Goal: Communication & Community: Answer question/provide support

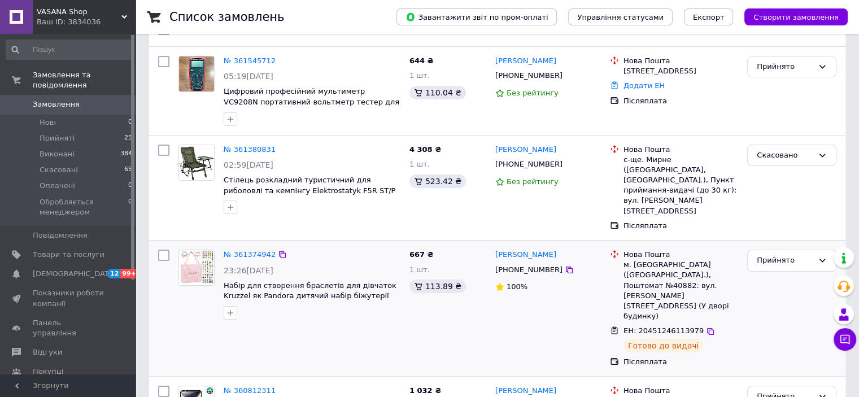
scroll to position [56, 0]
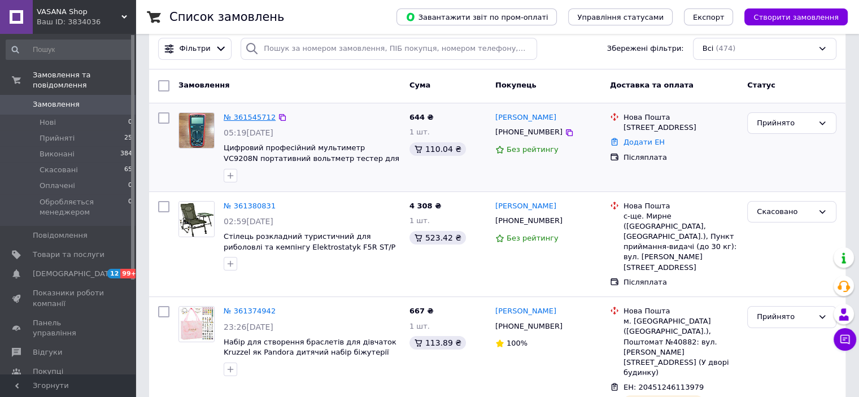
click at [256, 113] on link "№ 361545712" at bounding box center [250, 117] width 52 height 8
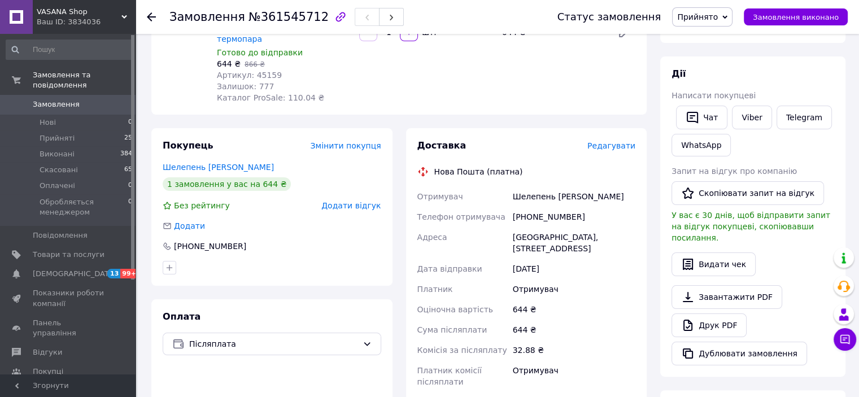
scroll to position [282, 0]
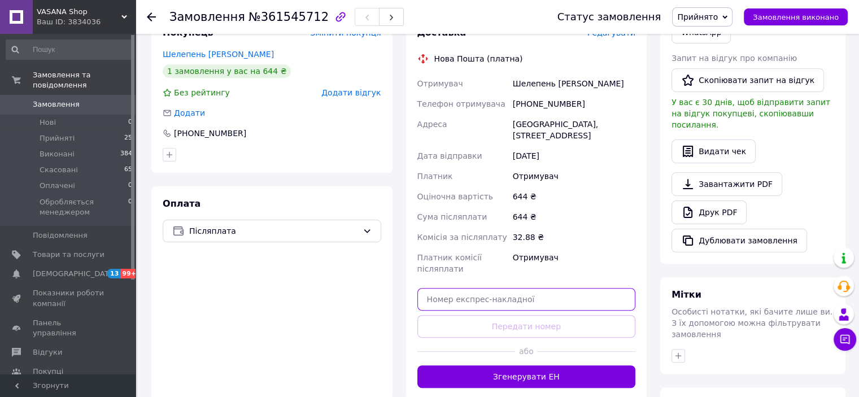
paste input "20451247045932"
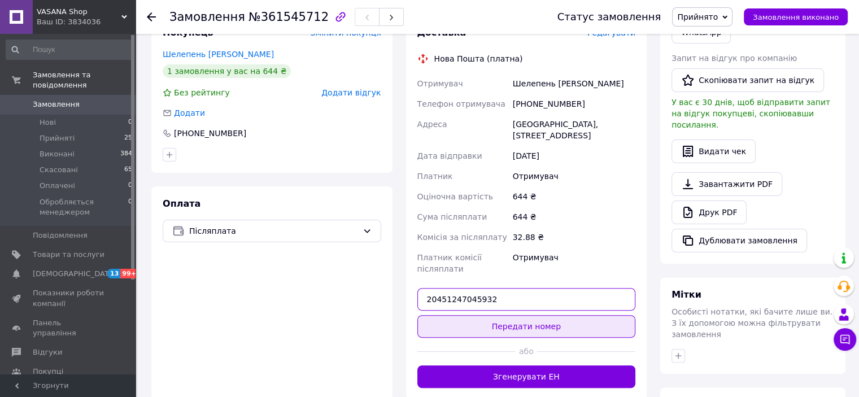
type input "20451247045932"
click at [532, 315] on button "Передати номер" at bounding box center [526, 326] width 219 height 23
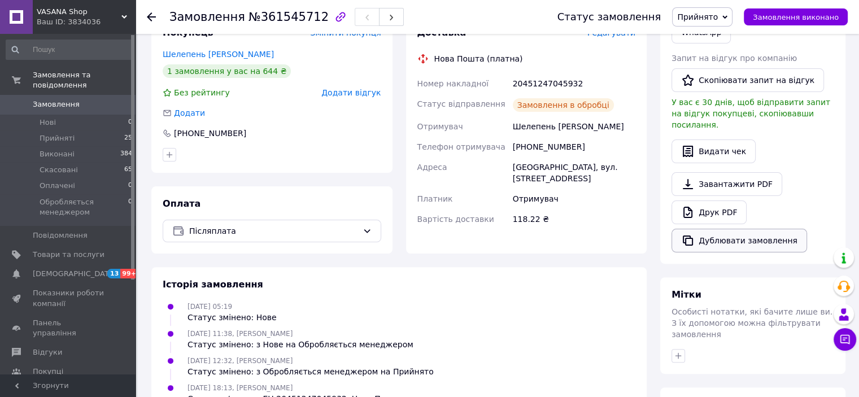
scroll to position [169, 0]
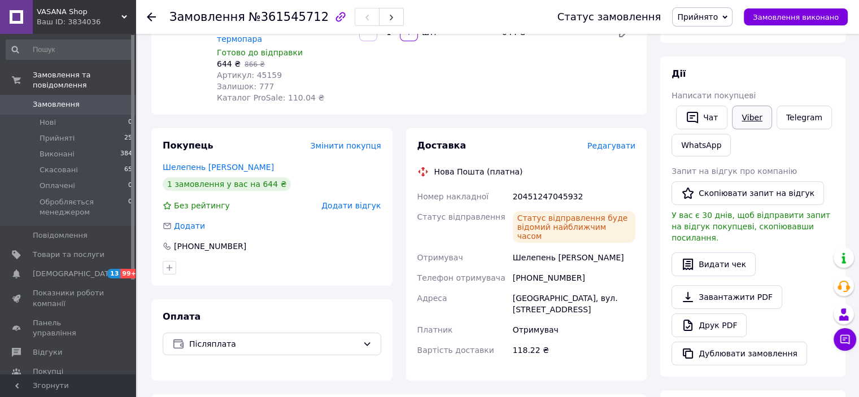
click at [751, 114] on link "Viber" at bounding box center [752, 118] width 40 height 24
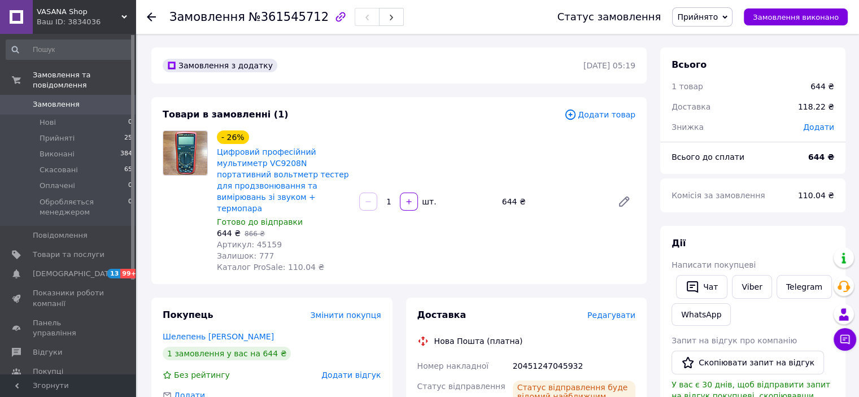
click at [51, 99] on span "Замовлення" at bounding box center [56, 104] width 47 height 10
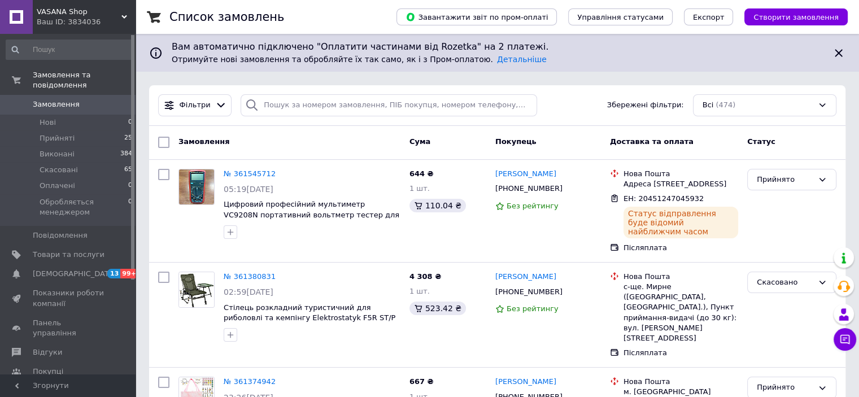
click at [62, 347] on span "Відгуки" at bounding box center [69, 352] width 72 height 10
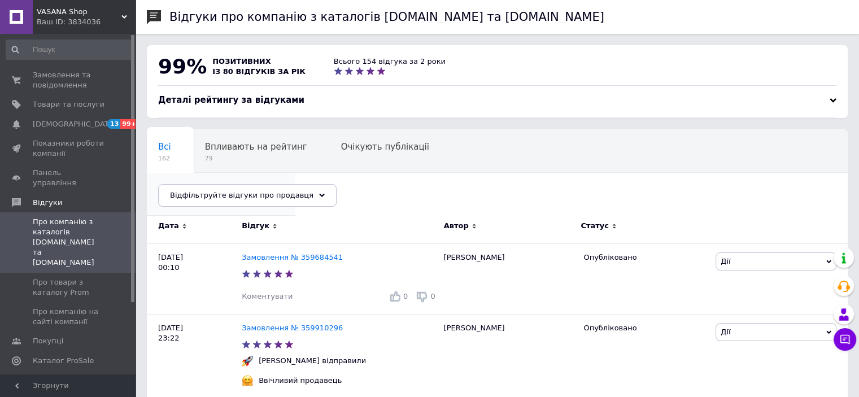
click at [273, 197] on span "1" at bounding box center [215, 201] width 115 height 8
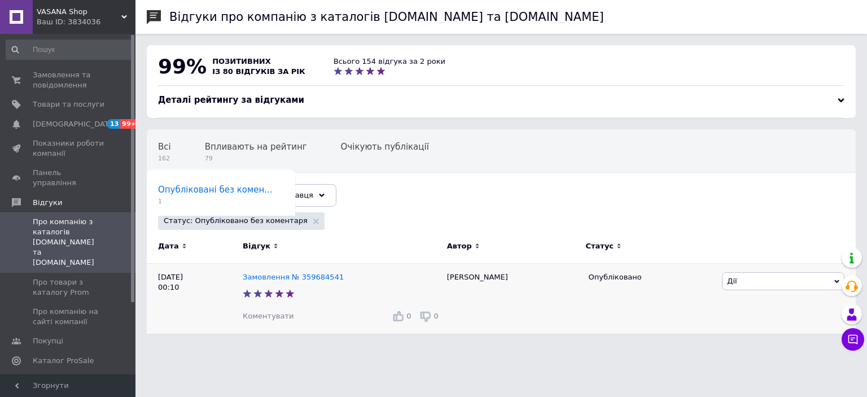
click at [269, 318] on span "Коментувати" at bounding box center [268, 316] width 51 height 8
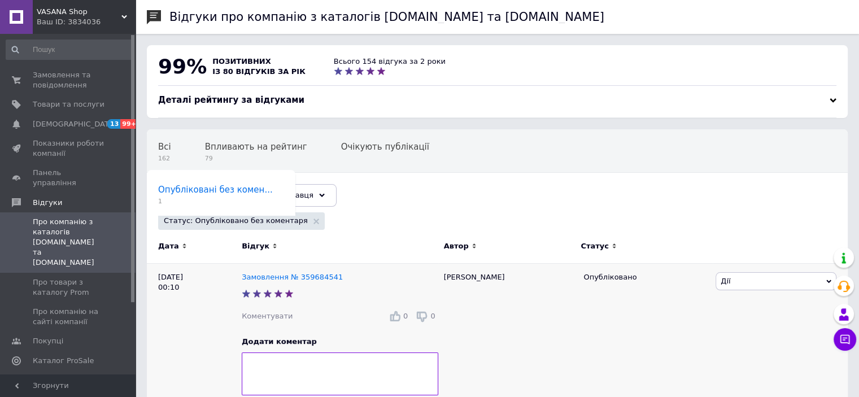
scroll to position [56, 0]
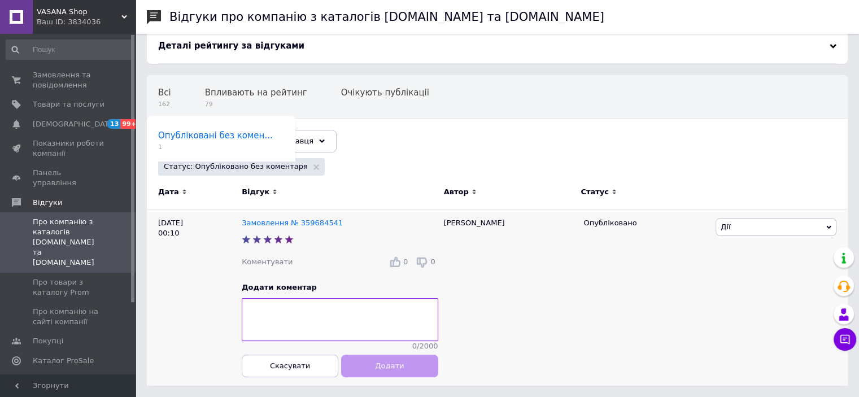
click at [308, 303] on textarea at bounding box center [340, 319] width 196 height 43
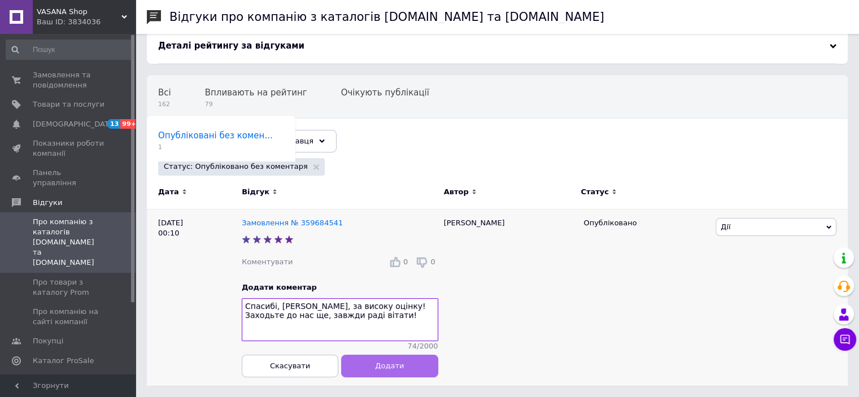
type textarea "Спасибі, [PERSON_NAME], за високу оцінку! Заходьте до нас ще, завжди раді вітат…"
click at [401, 365] on span "Додати" at bounding box center [389, 365] width 29 height 8
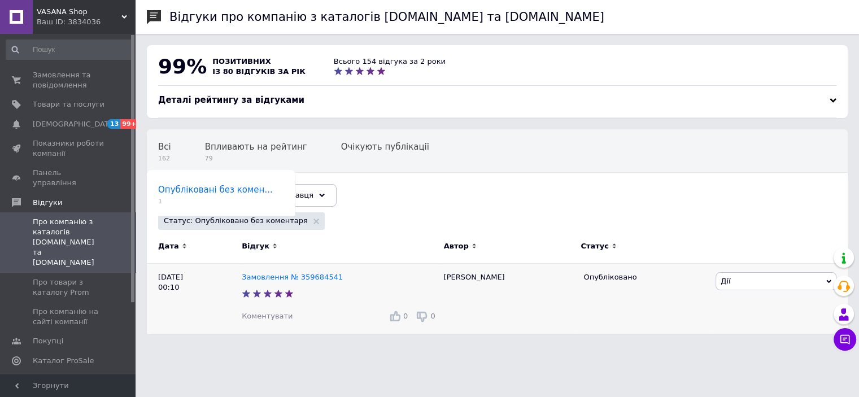
scroll to position [0, 0]
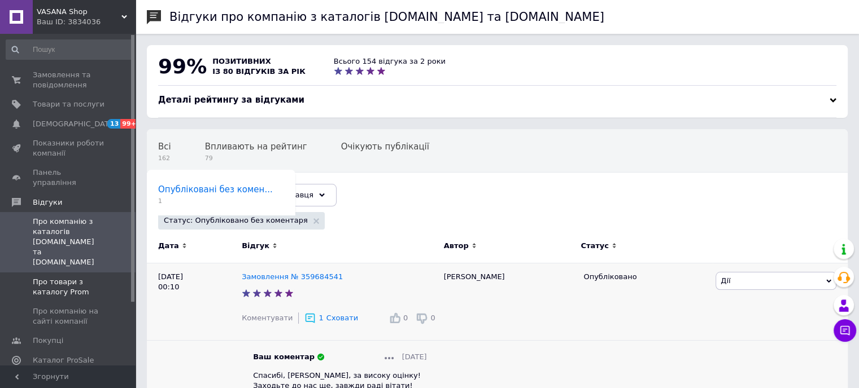
click at [88, 277] on span "Про товари з каталогу Prom" at bounding box center [69, 287] width 72 height 20
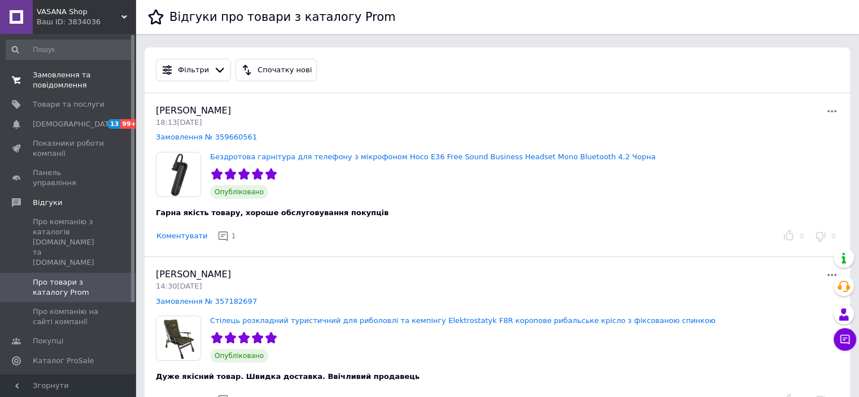
click at [56, 75] on span "Замовлення та повідомлення" at bounding box center [69, 80] width 72 height 20
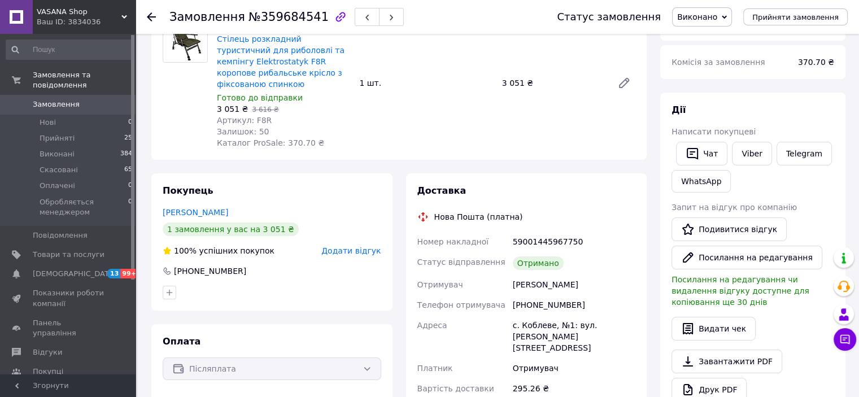
scroll to position [169, 0]
